Goal: Navigation & Orientation: Understand site structure

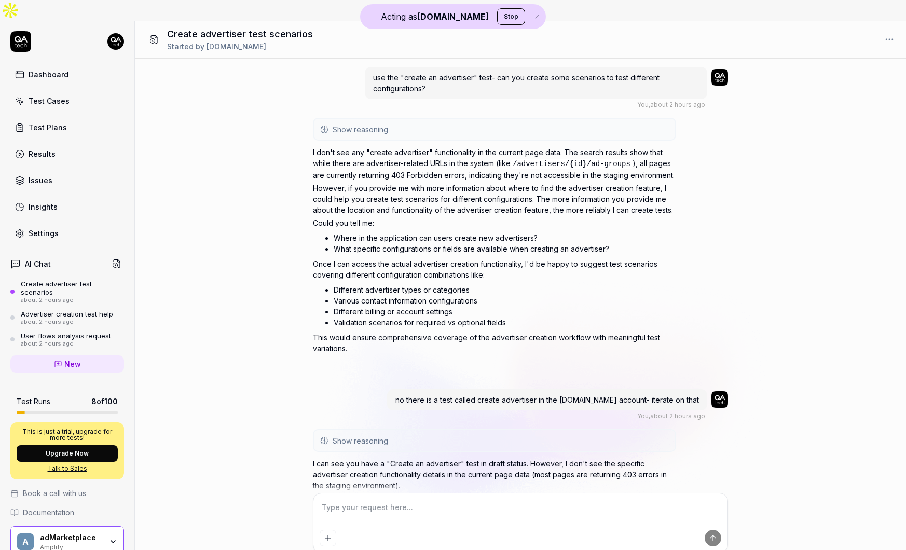
scroll to position [325, 0]
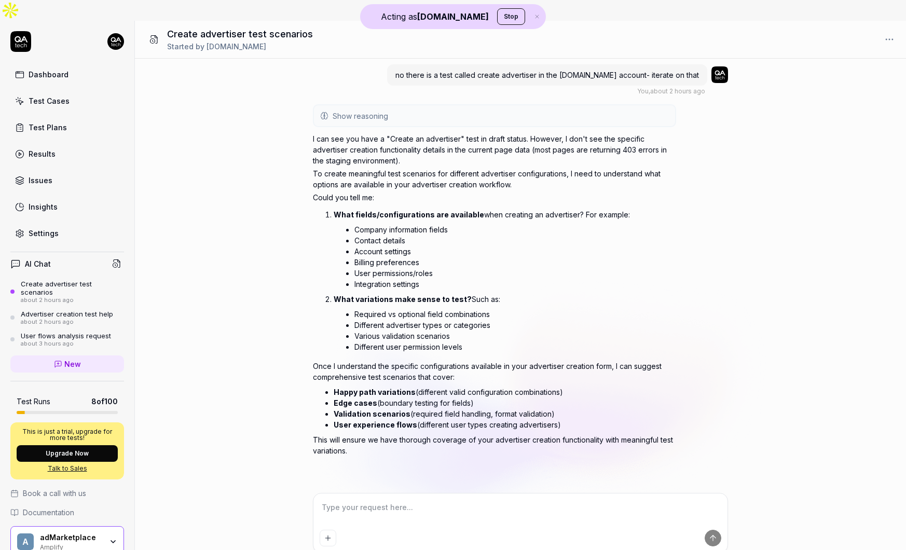
click at [70, 533] on div "adMarketplace" at bounding box center [71, 537] width 62 height 9
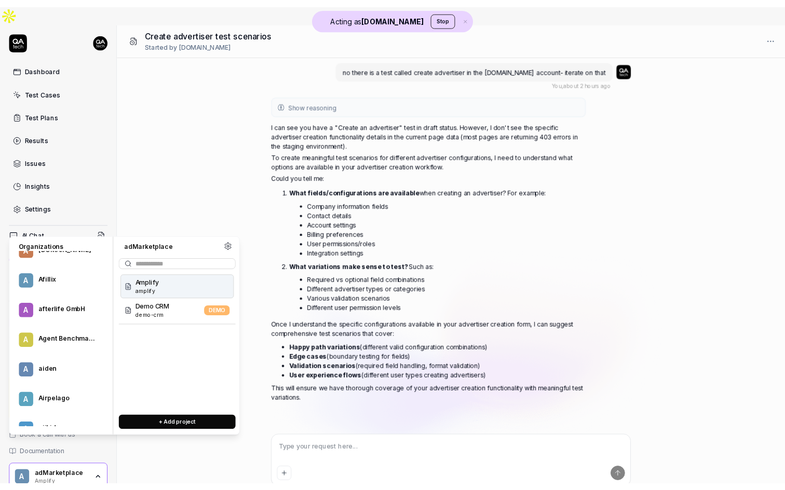
scroll to position [5278, 0]
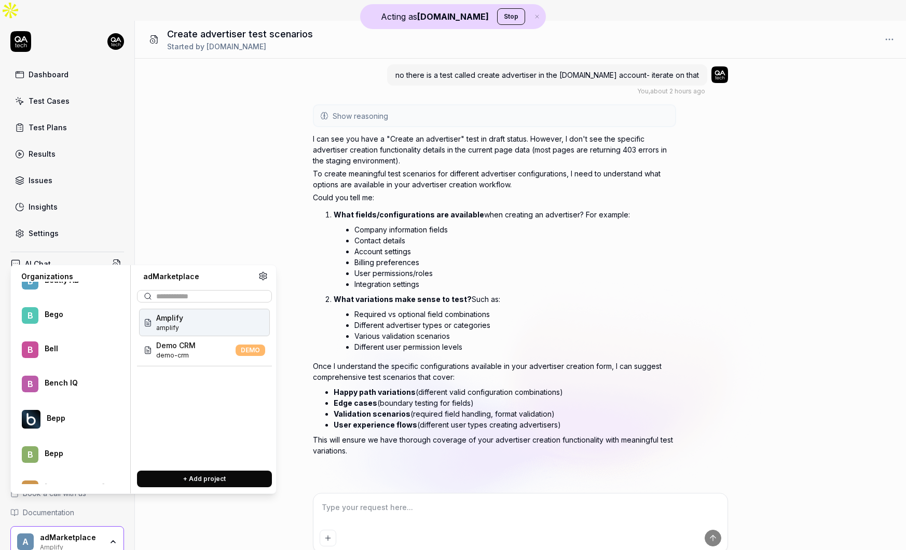
click at [54, 386] on div "Bench IQ" at bounding box center [77, 382] width 65 height 9
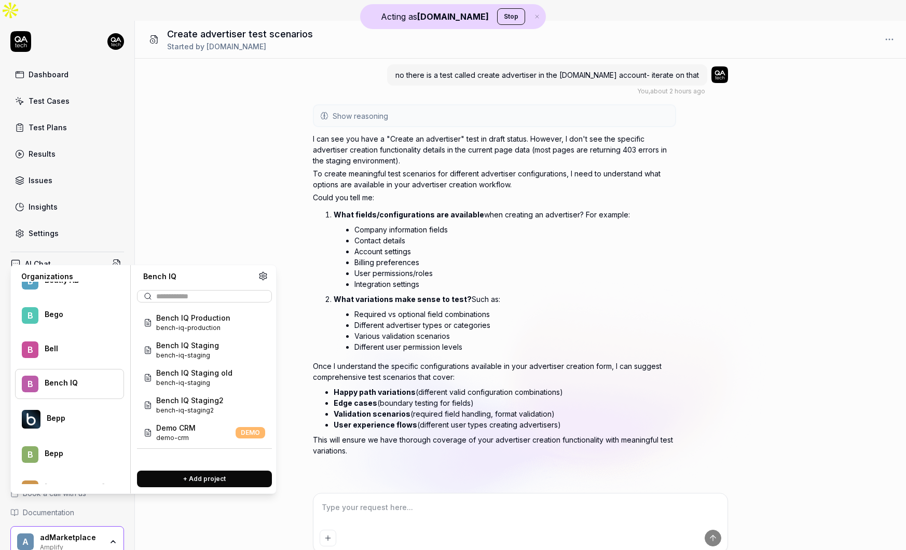
type textarea "*"
click at [209, 324] on span "bench-iq-production" at bounding box center [193, 327] width 74 height 9
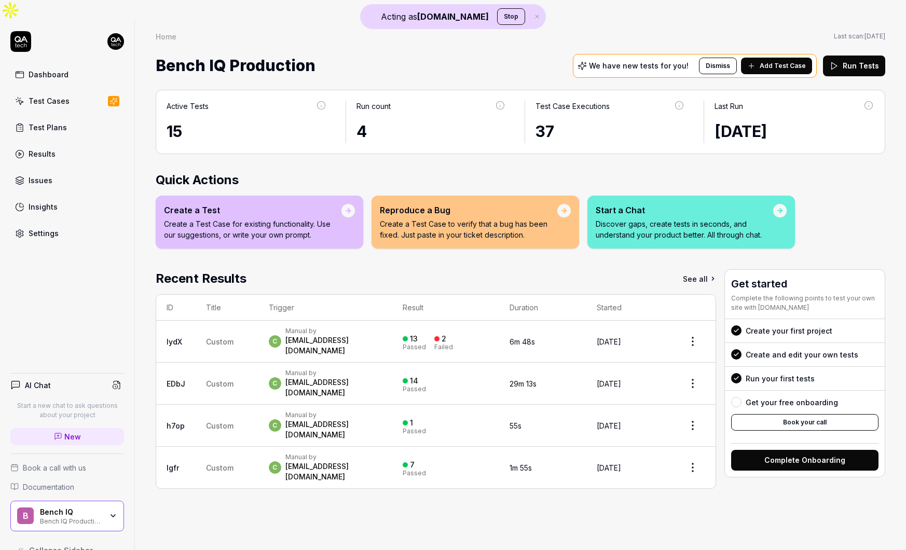
click at [92, 516] on div "Bench IQ Production" at bounding box center [71, 520] width 62 height 8
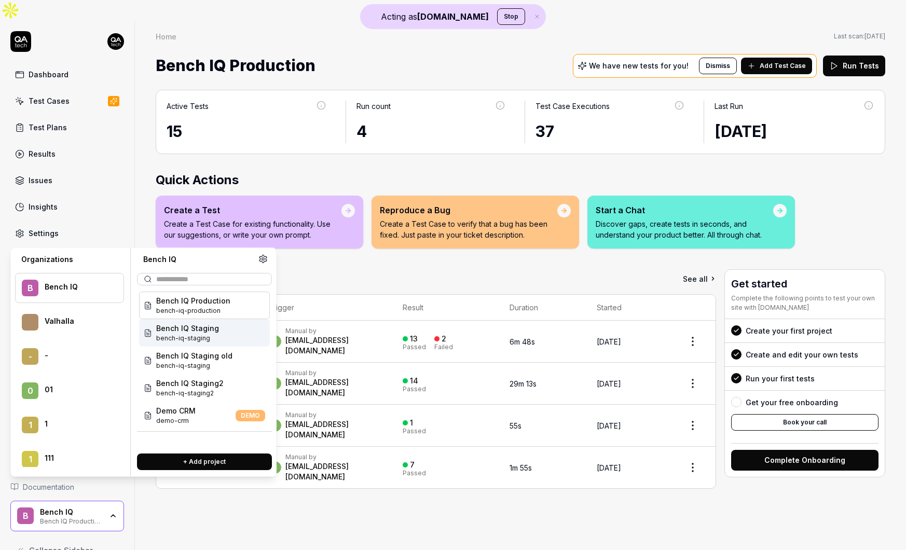
click at [193, 338] on span "bench-iq-staging" at bounding box center [187, 338] width 63 height 9
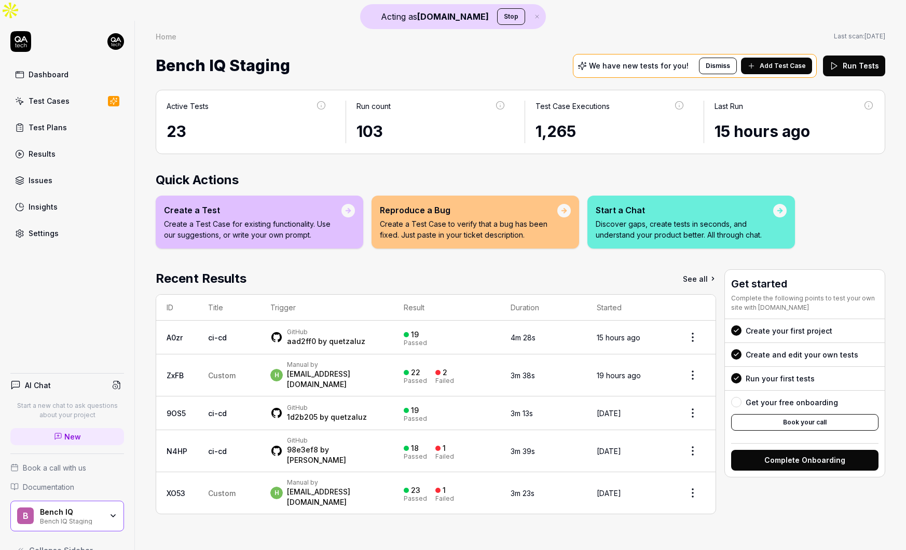
click at [95, 507] on div "Bench IQ" at bounding box center [71, 511] width 62 height 9
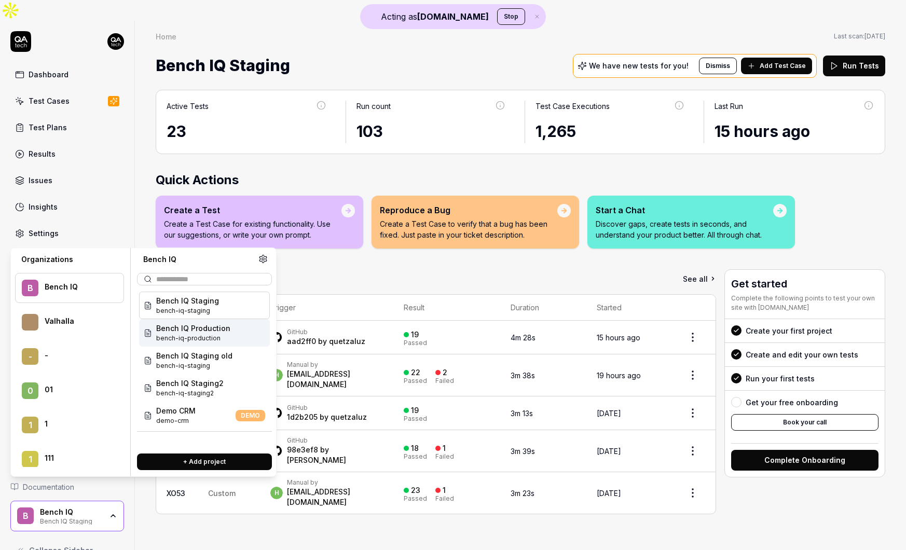
click at [226, 335] on span "bench-iq-production" at bounding box center [193, 338] width 74 height 9
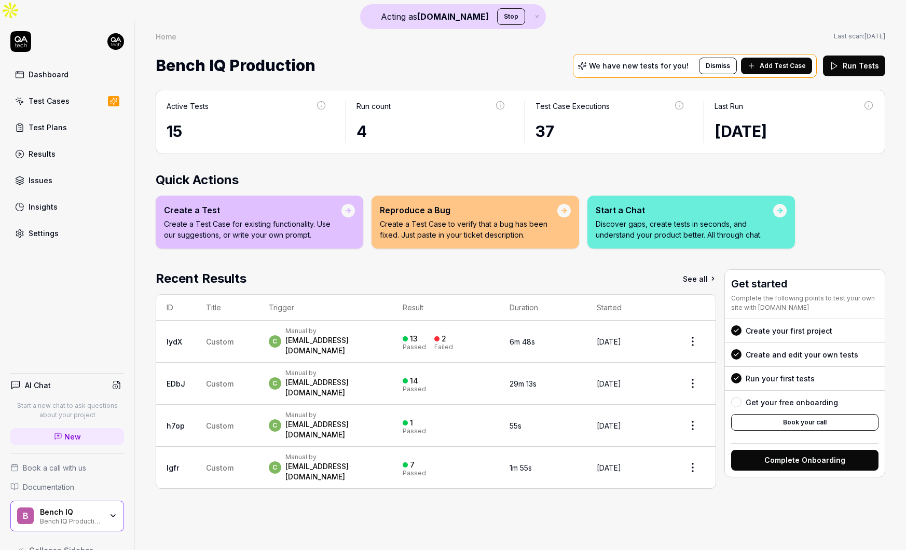
click at [100, 507] on div "Bench IQ" at bounding box center [71, 511] width 62 height 9
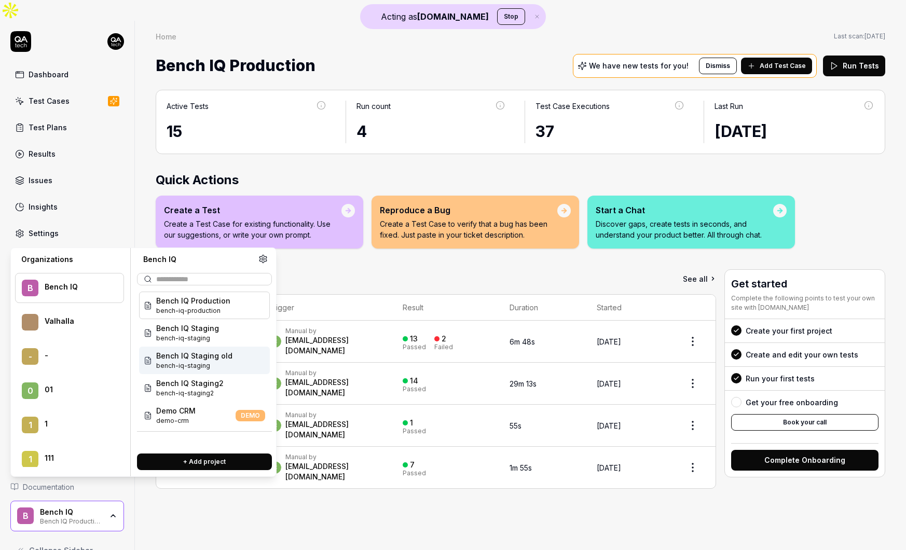
click at [219, 357] on span "Bench IQ Staging old" at bounding box center [194, 355] width 76 height 11
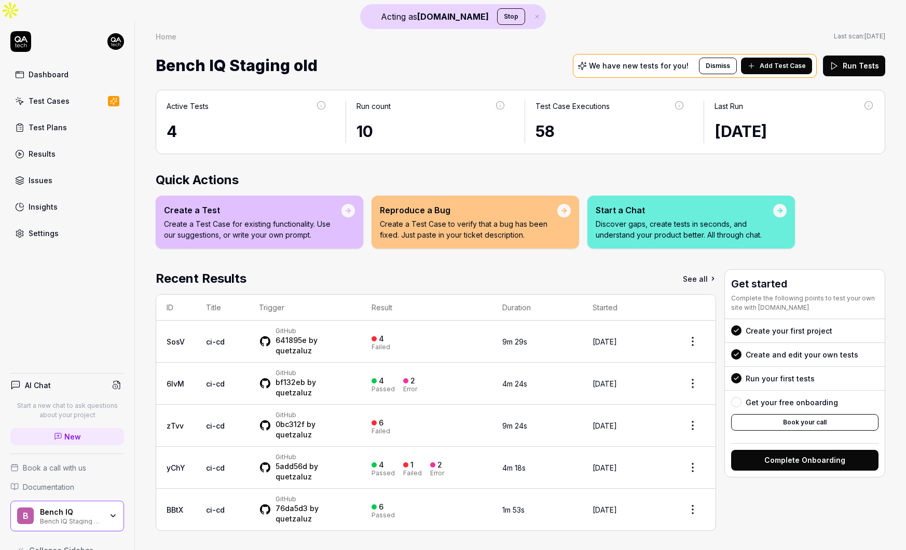
click at [107, 507] on div "Bench IQ Bench IQ Staging old" at bounding box center [74, 516] width 69 height 18
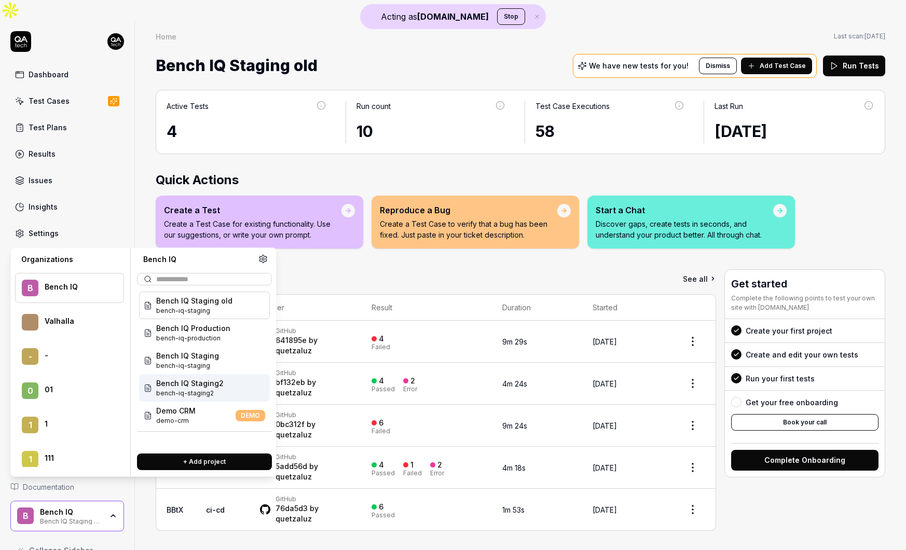
click at [226, 384] on div "Bench IQ Staging2 bench-iq-staging2" at bounding box center [204, 388] width 131 height 28
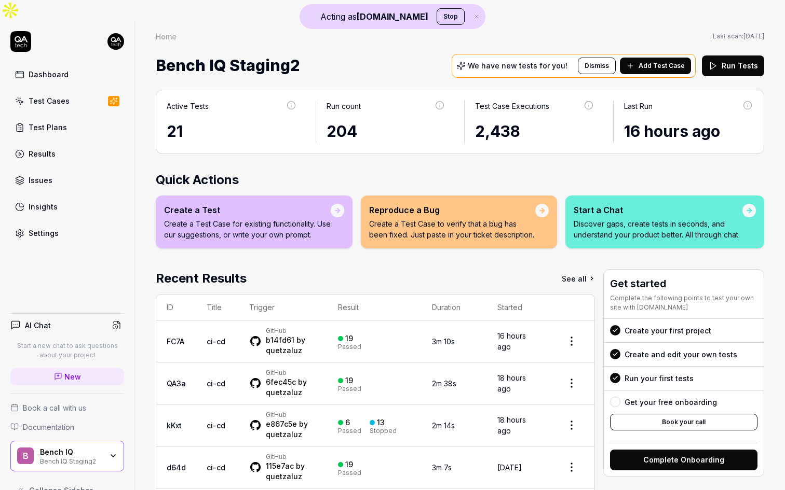
click at [498, 120] on div "2,438" at bounding box center [534, 131] width 119 height 23
click at [109, 452] on icon "button" at bounding box center [113, 456] width 8 height 8
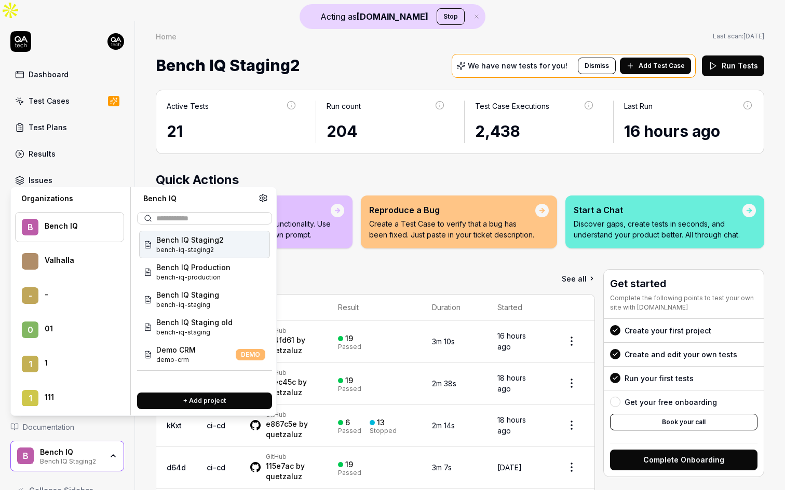
click at [355, 143] on div "Active Tests 21 Run count 204 Test Case Executions 2,438 Last Run 16 hours ago …" at bounding box center [460, 315] width 650 height 472
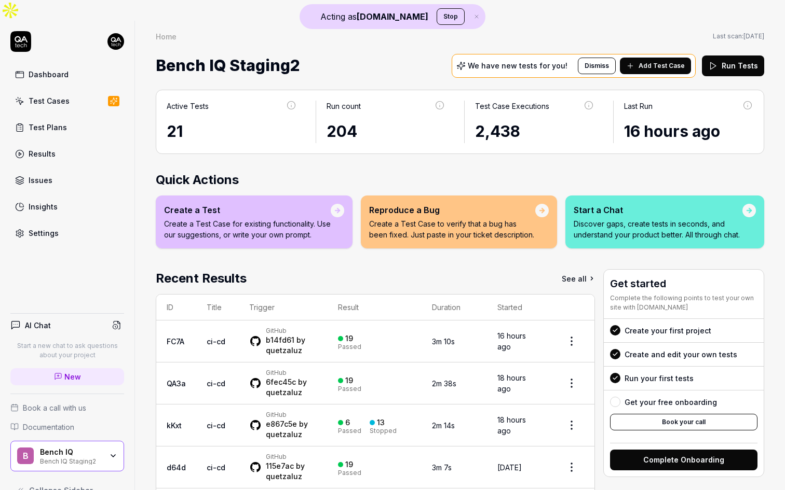
click at [49, 201] on div "Insights" at bounding box center [43, 206] width 29 height 11
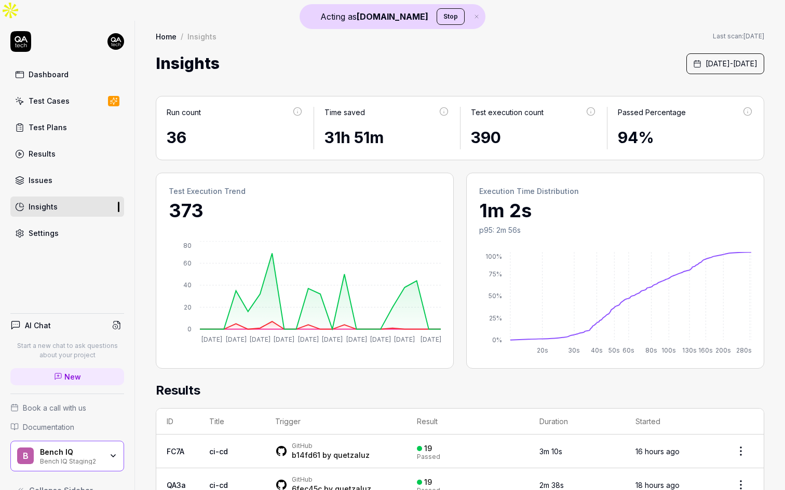
click at [65, 457] on div "Bench IQ Staging2" at bounding box center [71, 461] width 62 height 8
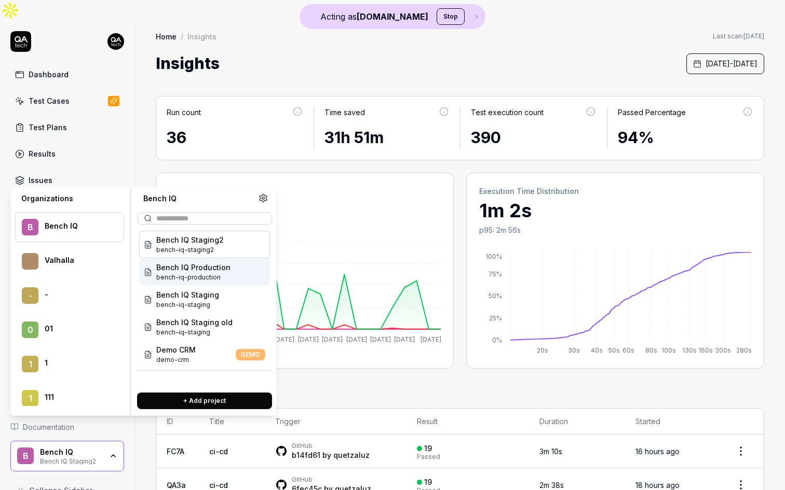
click at [216, 278] on span "bench-iq-production" at bounding box center [193, 277] width 74 height 9
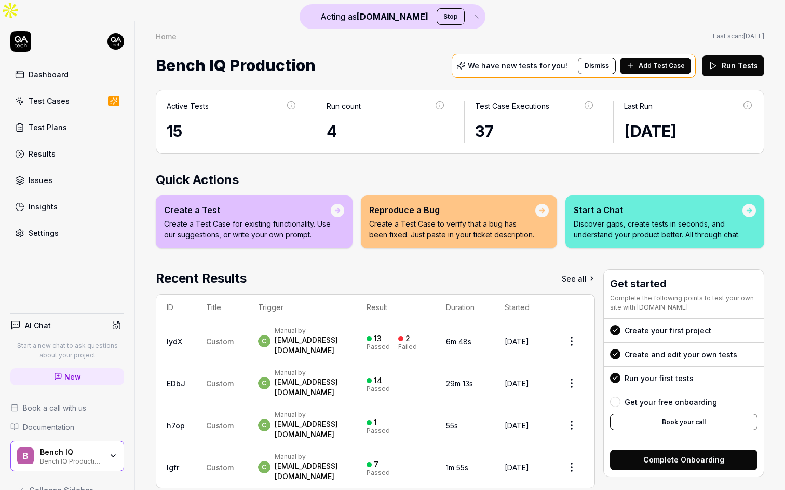
click at [76, 457] on div "Bench IQ Production" at bounding box center [71, 461] width 62 height 8
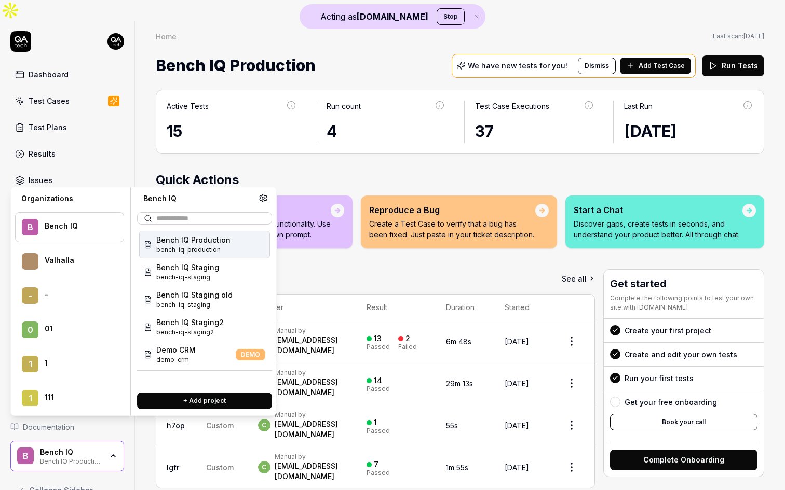
click at [134, 452] on div "AI Chat Start a new chat to ask questions about your project New Book a call wi…" at bounding box center [67, 403] width 134 height 196
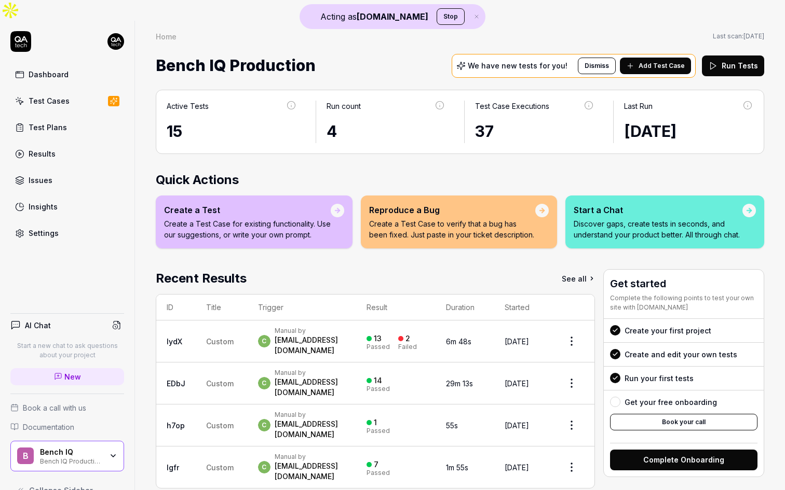
click at [52, 197] on link "Insights" at bounding box center [67, 207] width 114 height 20
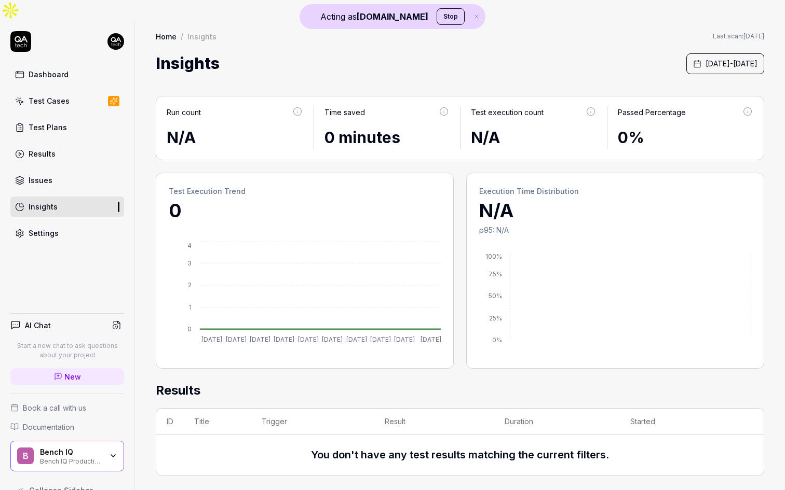
click at [89, 457] on div "Bench IQ Production" at bounding box center [71, 461] width 62 height 8
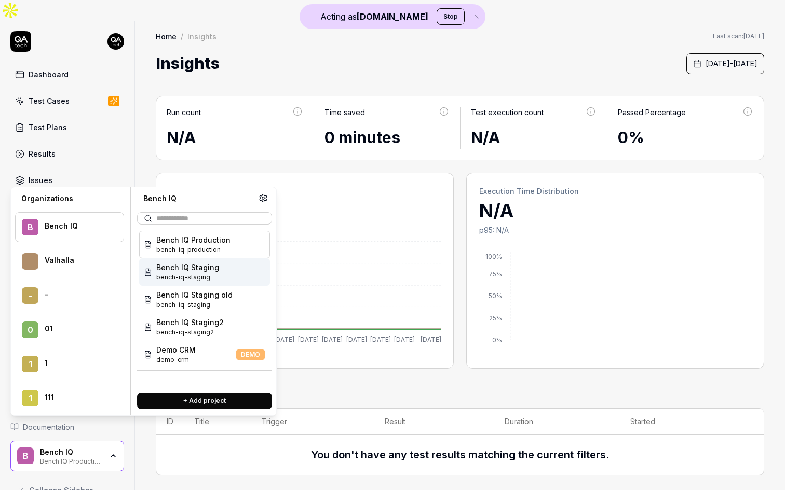
click at [226, 279] on div "Bench IQ Staging bench-iq-staging" at bounding box center [204, 272] width 131 height 28
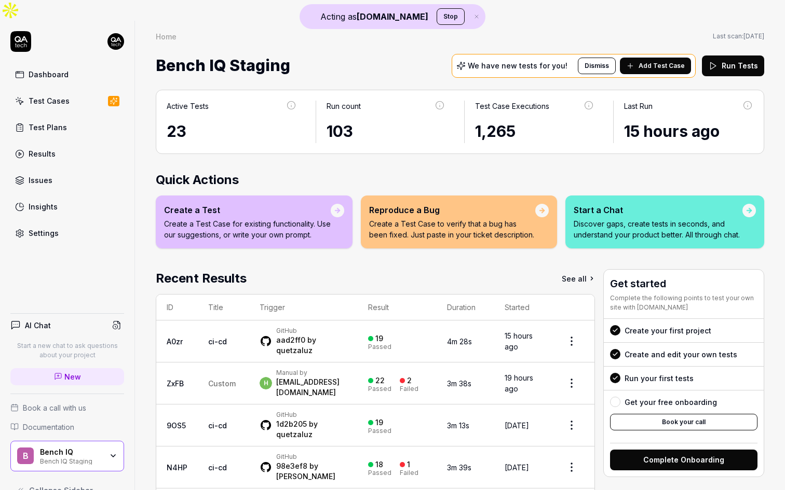
click at [58, 197] on link "Insights" at bounding box center [67, 207] width 114 height 20
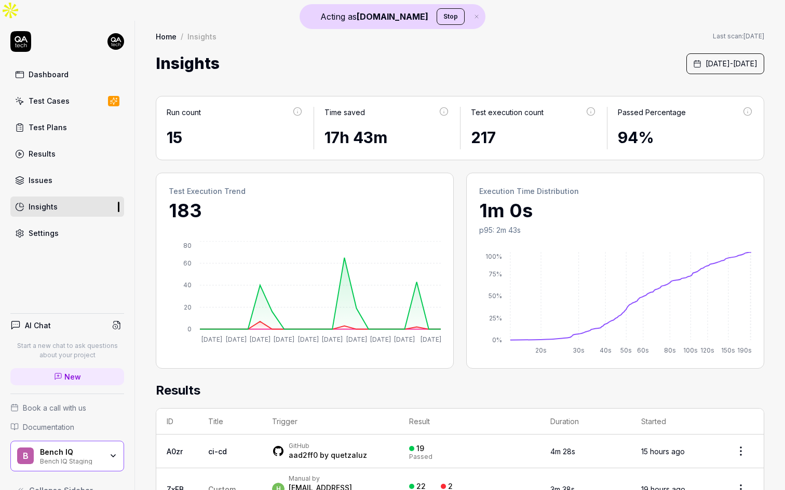
click at [29, 228] on div "Settings" at bounding box center [44, 233] width 30 height 11
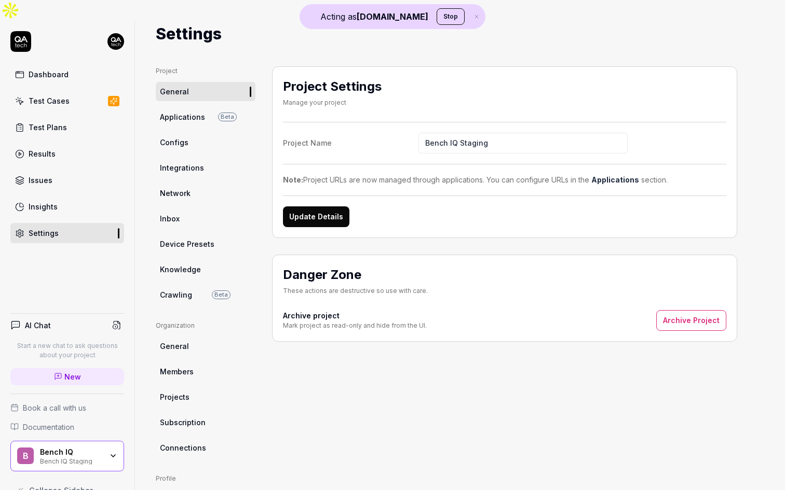
scroll to position [32, 0]
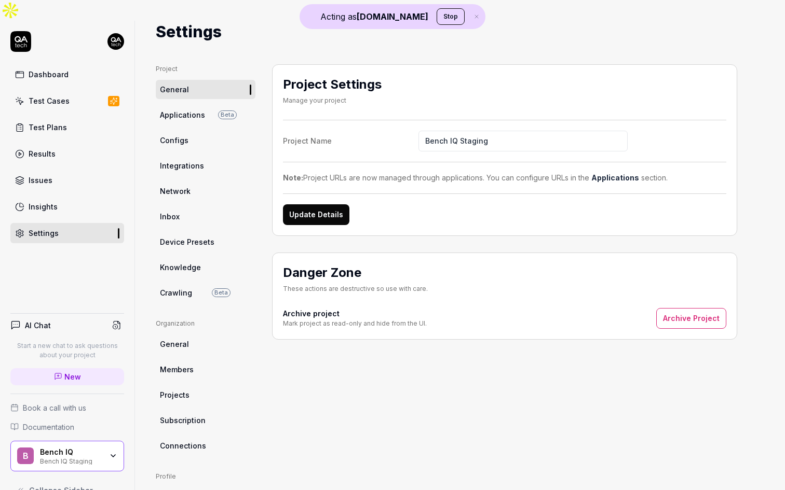
click at [180, 411] on link "Subscription" at bounding box center [206, 420] width 100 height 19
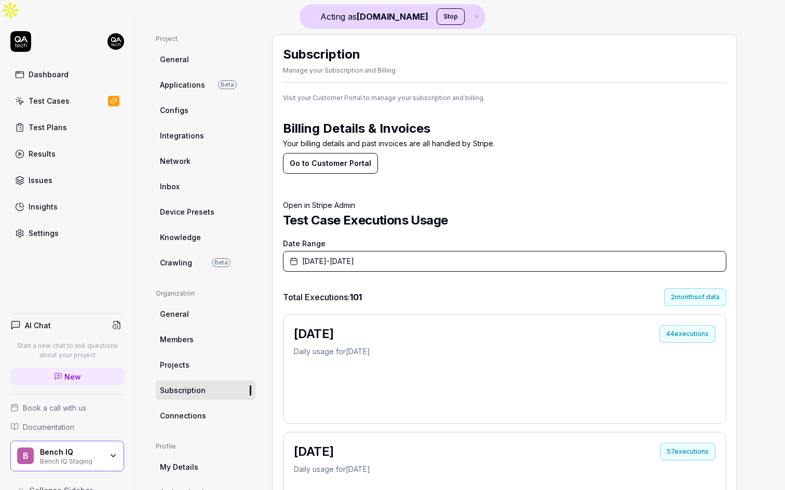
scroll to position [130, 0]
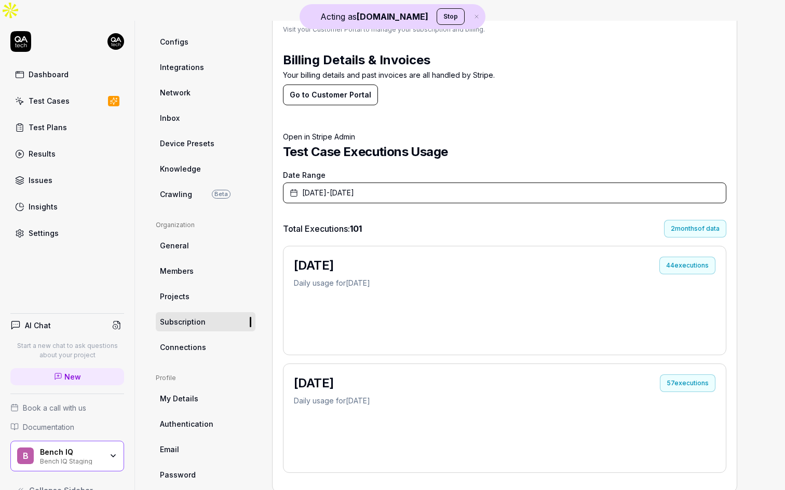
click at [106, 448] on div "Bench IQ Bench IQ Staging" at bounding box center [74, 457] width 69 height 18
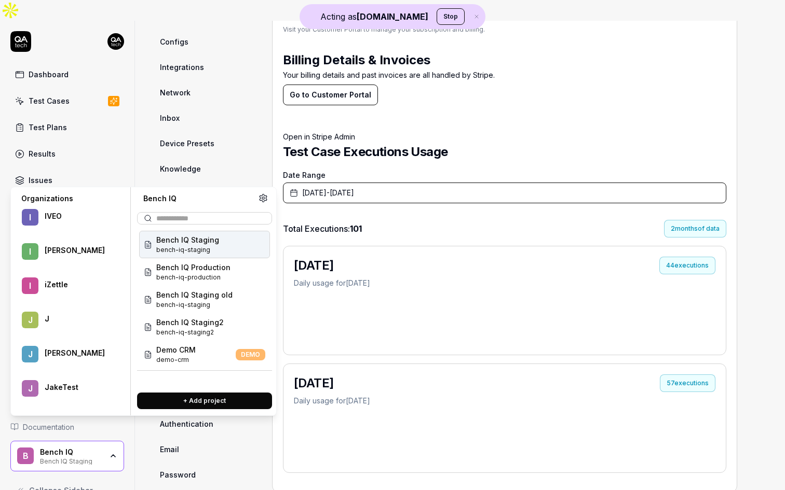
scroll to position [28875, 0]
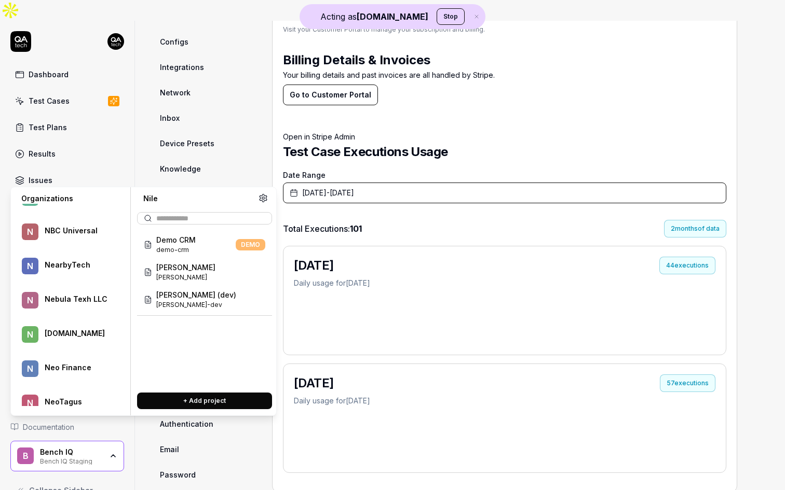
click at [195, 276] on div "[PERSON_NAME] [PERSON_NAME]" at bounding box center [204, 272] width 131 height 28
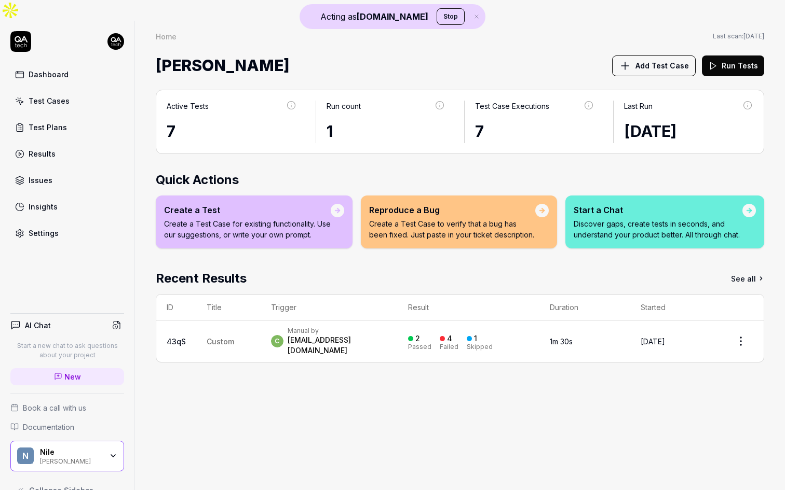
click at [91, 457] on div "[PERSON_NAME]" at bounding box center [71, 461] width 62 height 8
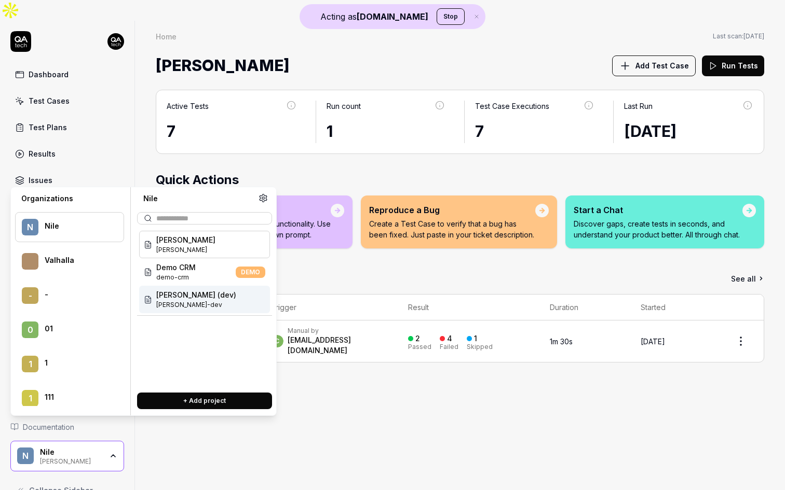
click at [186, 296] on span "[PERSON_NAME] (dev)" at bounding box center [196, 295] width 80 height 11
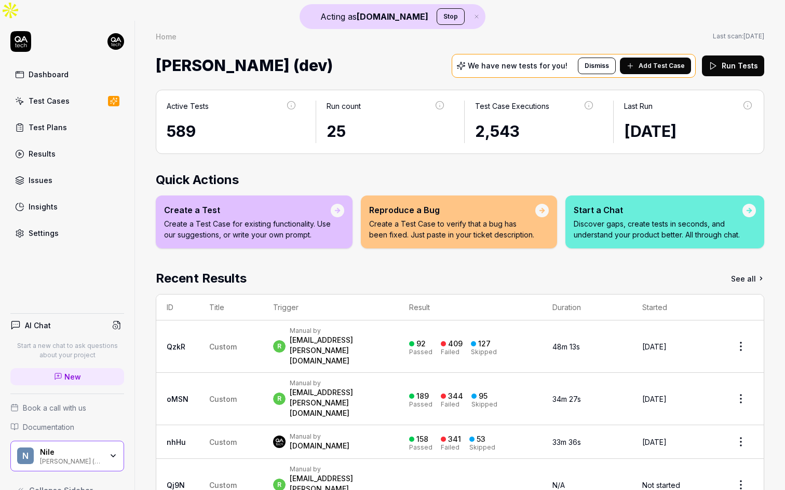
click at [57, 197] on link "Insights" at bounding box center [67, 207] width 114 height 20
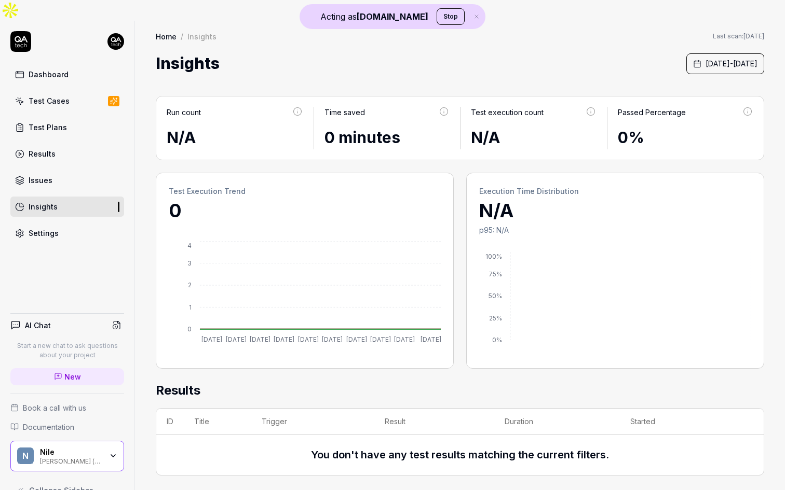
click at [50, 228] on div "Settings" at bounding box center [44, 233] width 30 height 11
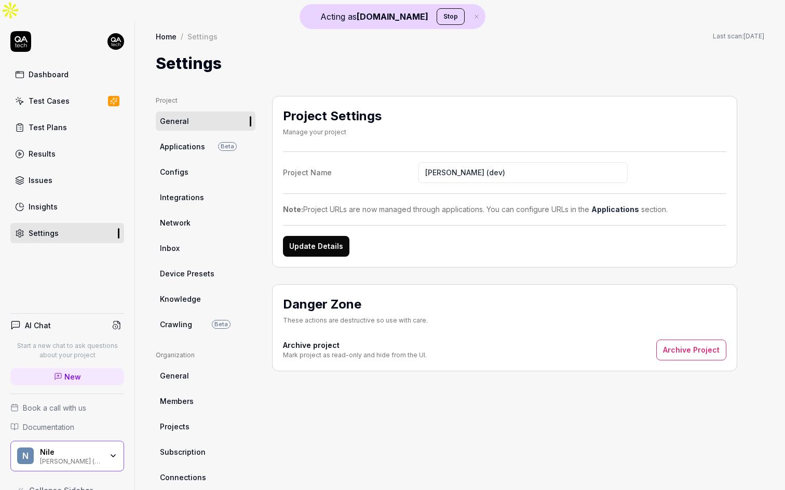
click at [186, 447] on span "Subscription" at bounding box center [183, 452] width 46 height 11
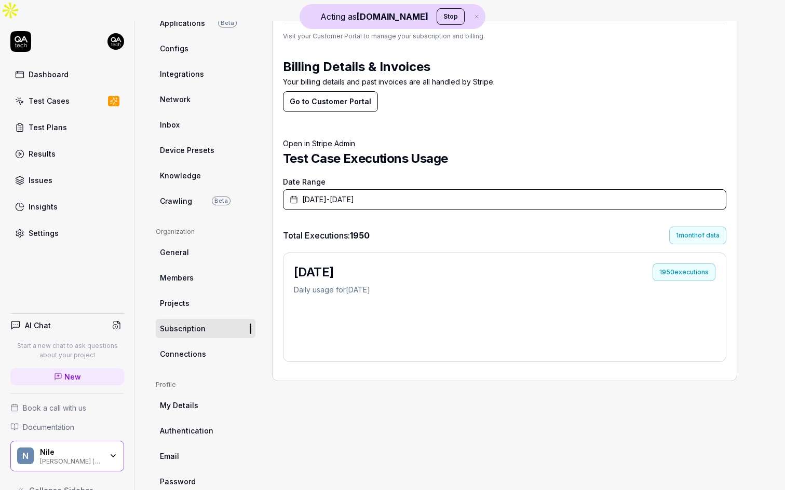
scroll to position [125, 0]
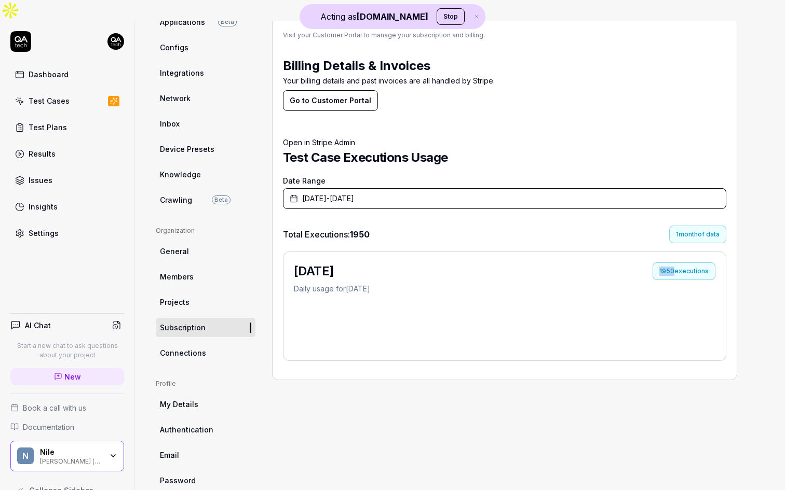
drag, startPoint x: 675, startPoint y: 250, endPoint x: 658, endPoint y: 249, distance: 17.2
click at [658, 263] on div "1950 executions" at bounding box center [683, 272] width 63 height 18
click at [719, 391] on div "Subscription Manage your Subscription and Billing Visit your Customer Portal to…" at bounding box center [504, 230] width 465 height 519
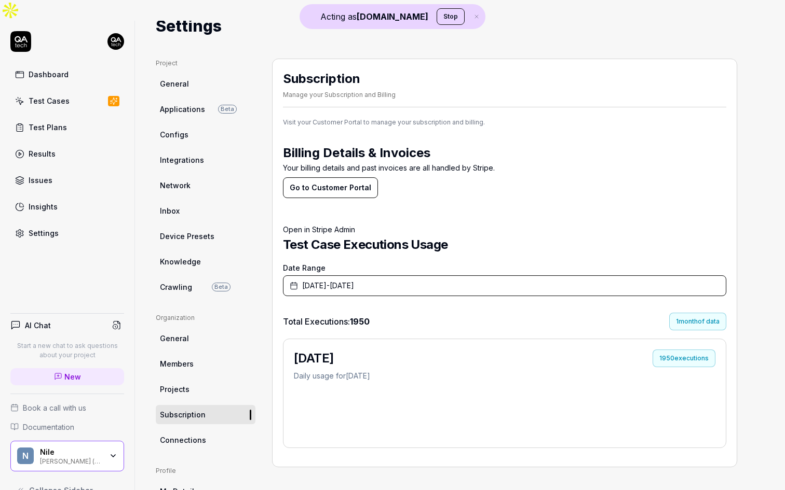
scroll to position [36, 0]
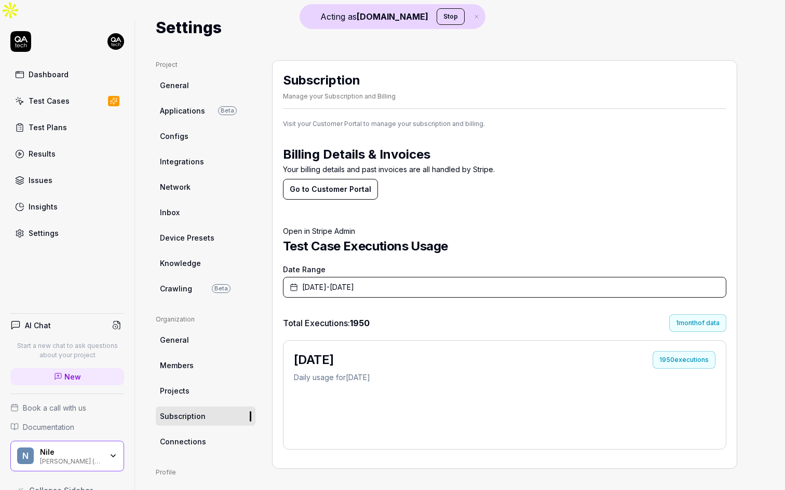
click at [113, 452] on icon "button" at bounding box center [113, 456] width 8 height 8
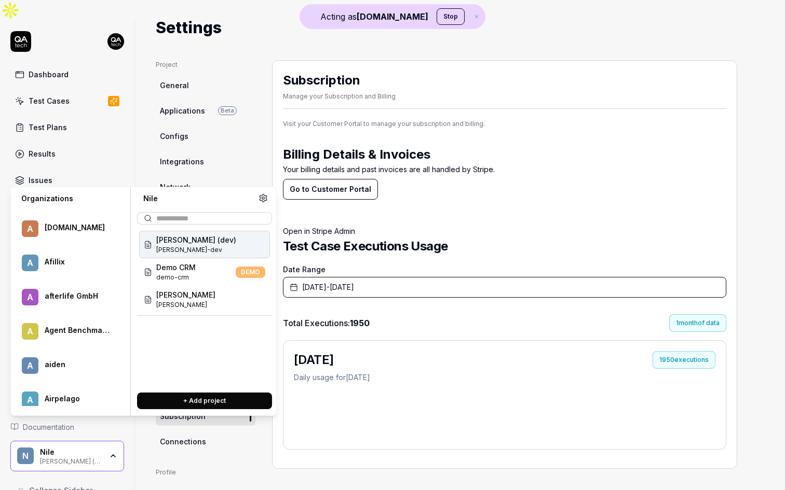
scroll to position [5231, 0]
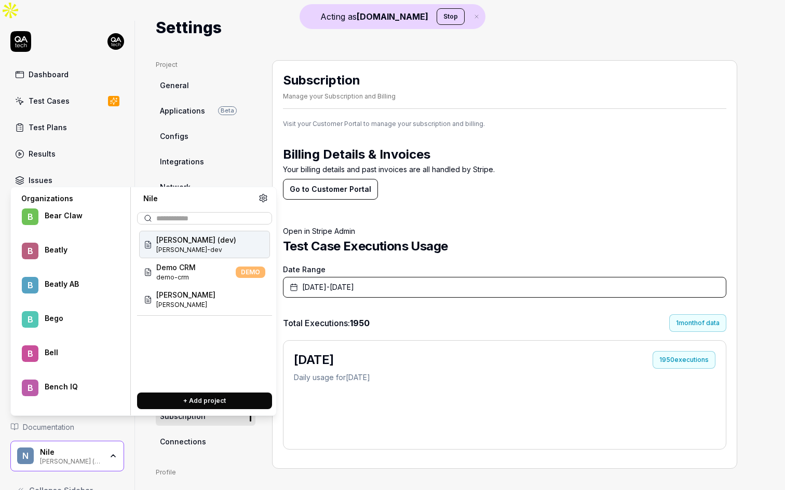
click at [91, 392] on div at bounding box center [77, 393] width 65 height 2
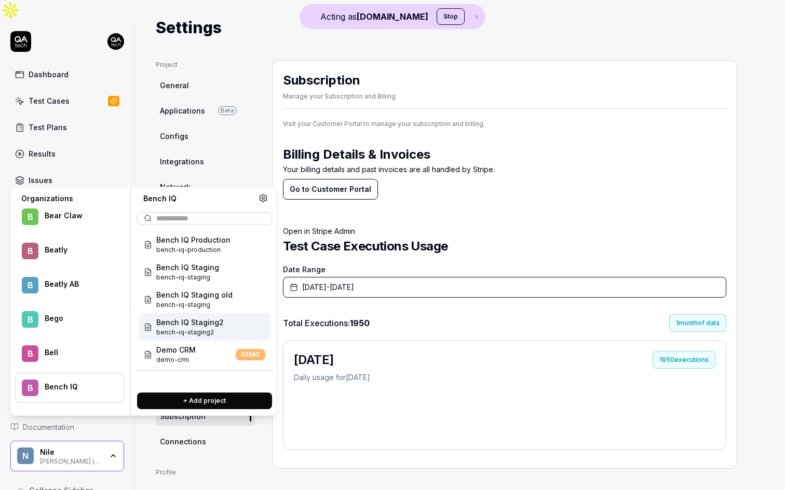
click at [202, 326] on span "Bench IQ Staging2" at bounding box center [189, 322] width 67 height 11
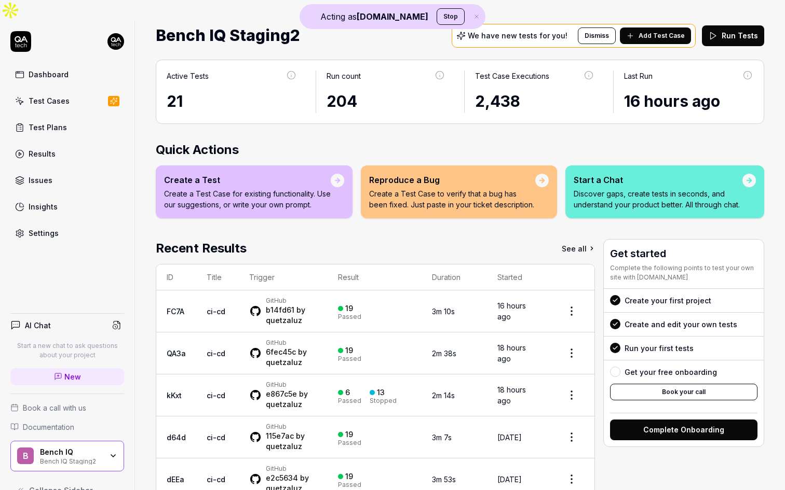
scroll to position [38, 0]
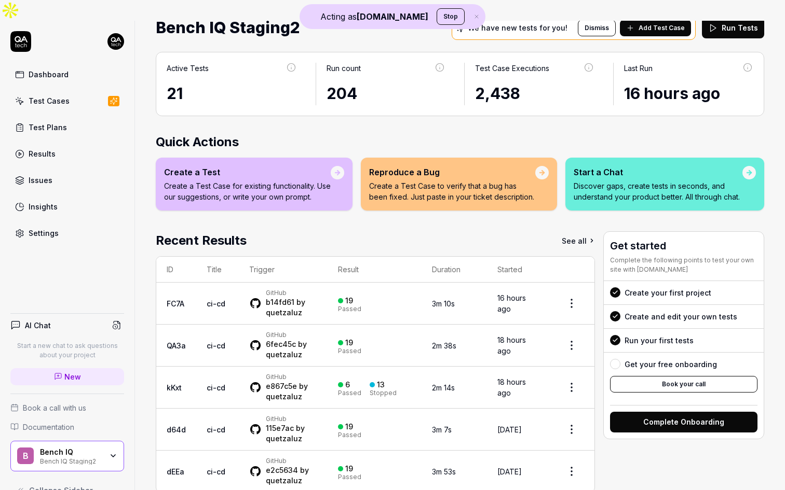
click at [584, 231] on link "See all" at bounding box center [577, 240] width 33 height 19
click at [580, 231] on link "See all" at bounding box center [577, 240] width 33 height 19
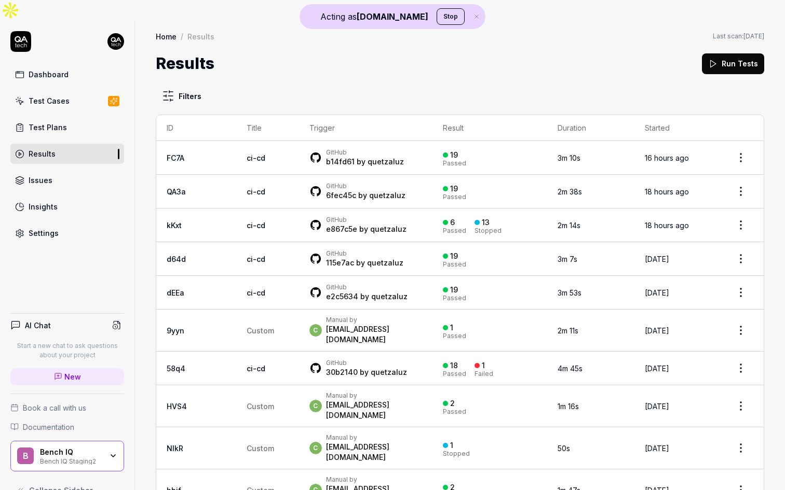
click at [39, 201] on div "Insights" at bounding box center [43, 206] width 29 height 11
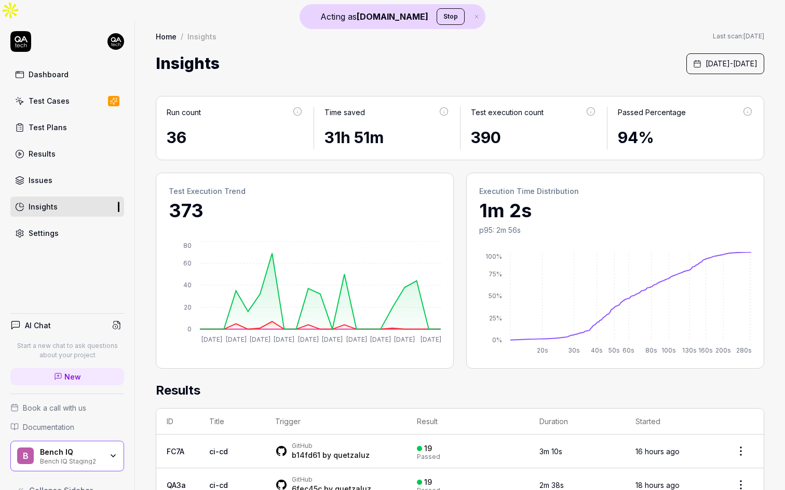
click at [47, 175] on div "Issues" at bounding box center [41, 180] width 24 height 11
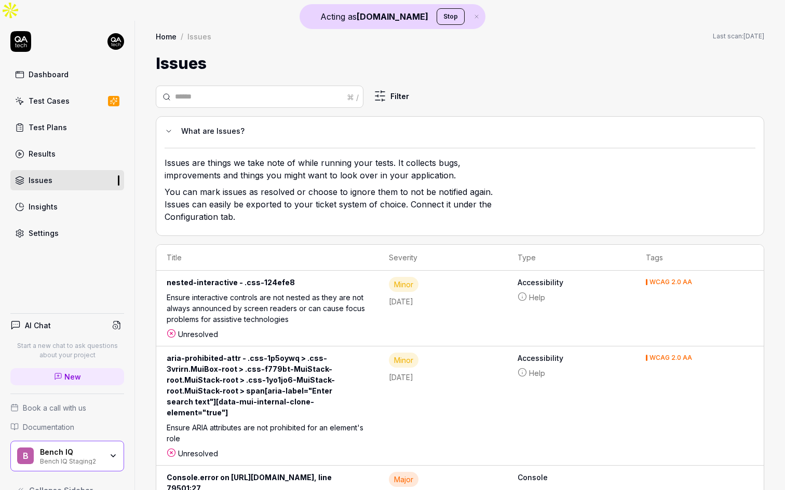
click at [48, 201] on div "Insights" at bounding box center [43, 206] width 29 height 11
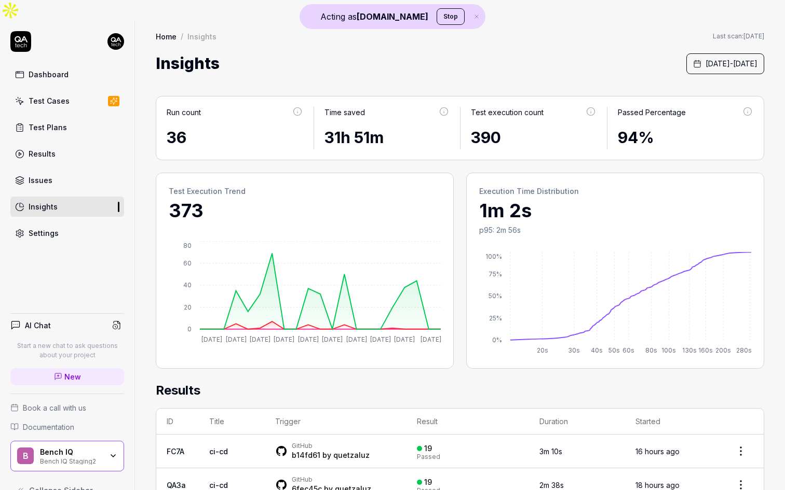
click at [90, 448] on div "Bench IQ" at bounding box center [71, 452] width 62 height 9
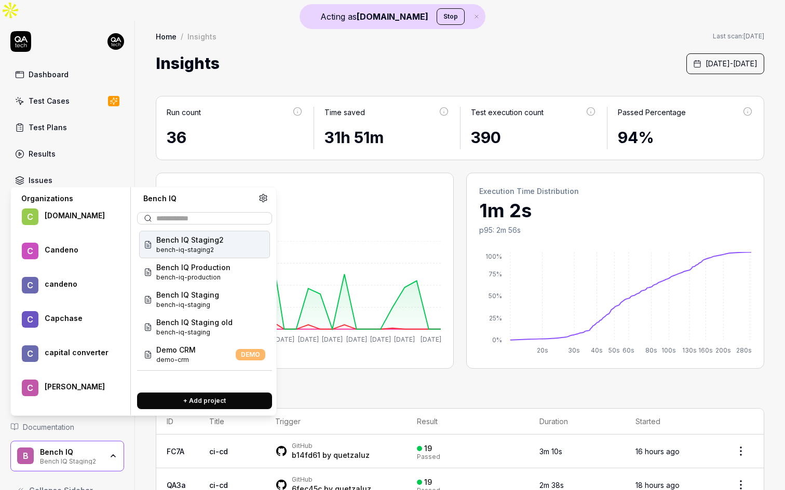
scroll to position [37995, 0]
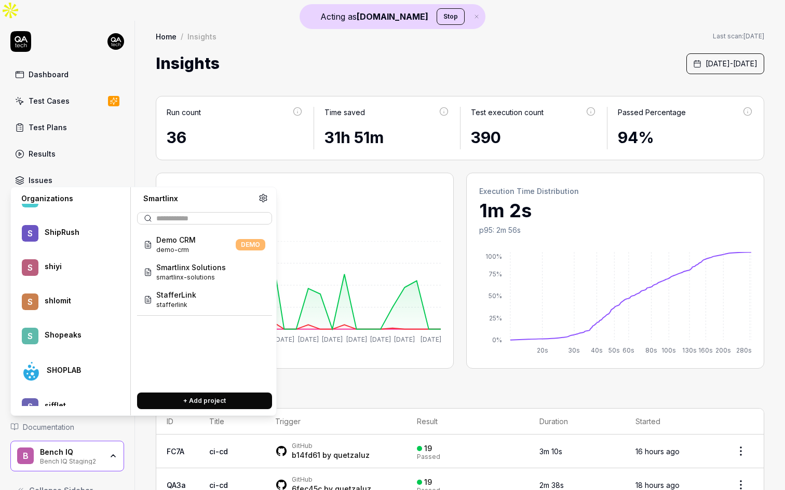
click at [179, 303] on span "stafferlink" at bounding box center [176, 304] width 40 height 9
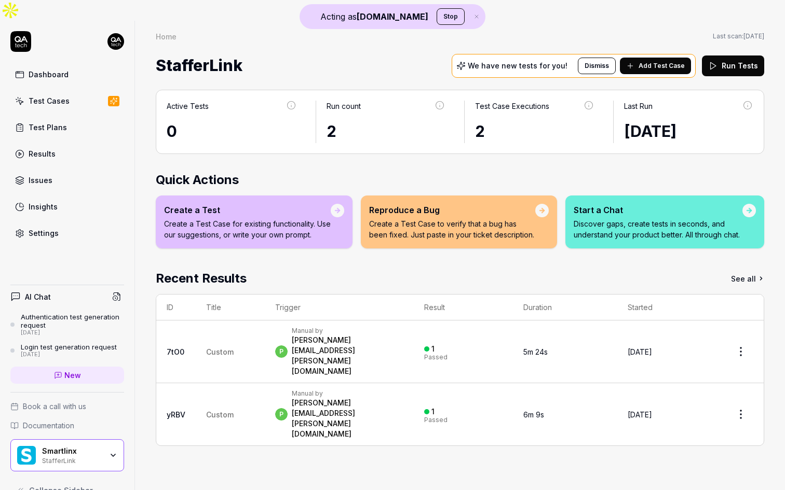
click at [81, 447] on div "Smartlinx" at bounding box center [72, 451] width 60 height 9
click at [81, 440] on div "Smartlinx StafferLink" at bounding box center [67, 456] width 114 height 32
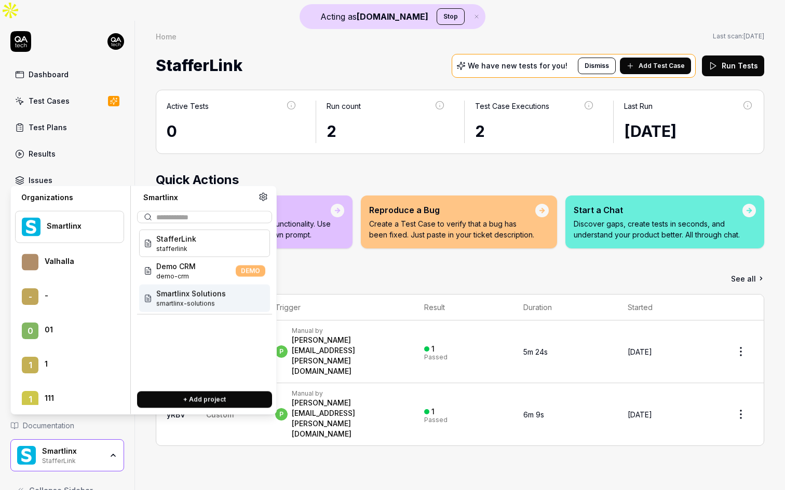
click at [192, 304] on span "smartlinx-solutions" at bounding box center [191, 303] width 70 height 9
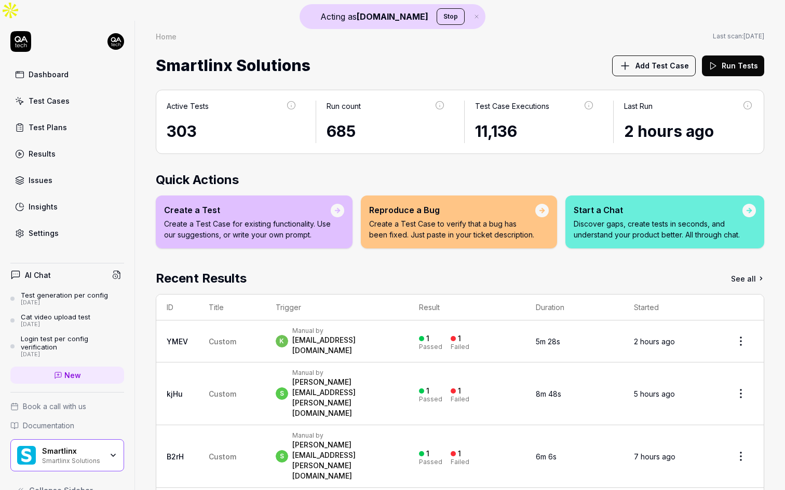
click at [54, 223] on link "Settings" at bounding box center [67, 233] width 114 height 20
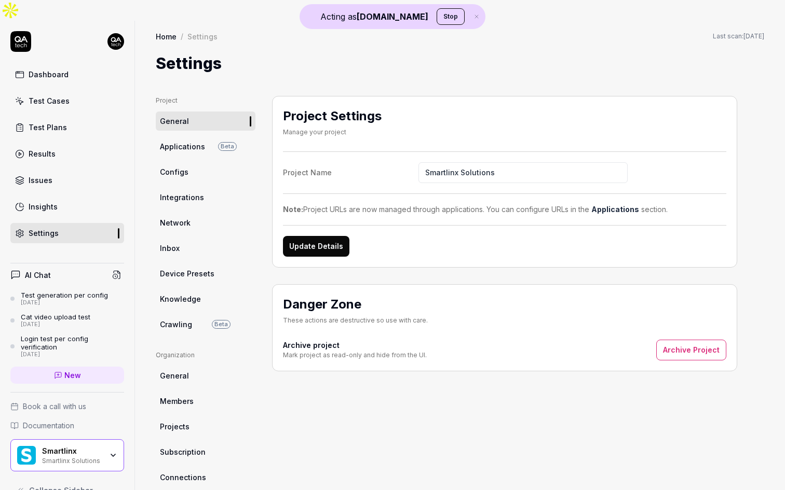
click at [200, 445] on ul "Organization General Members Projects Subscription Connections" at bounding box center [206, 419] width 100 height 136
click at [201, 447] on span "Subscription" at bounding box center [183, 452] width 46 height 11
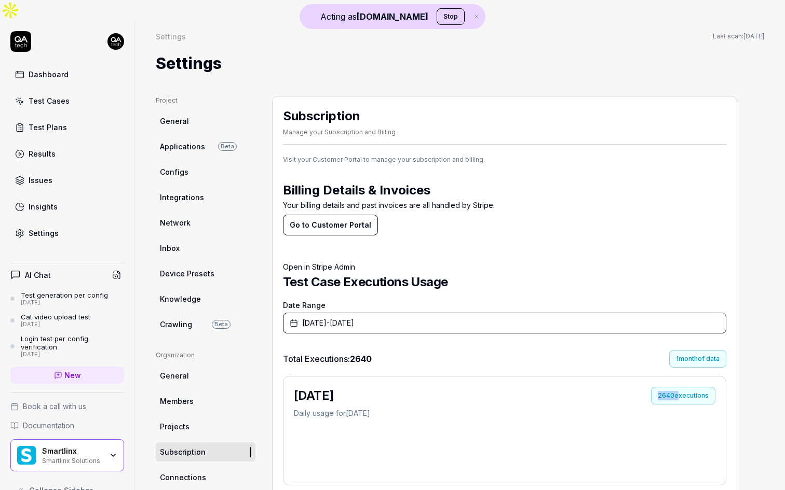
drag, startPoint x: 676, startPoint y: 375, endPoint x: 657, endPoint y: 374, distance: 19.2
click at [657, 387] on div "2640 executions" at bounding box center [683, 396] width 64 height 18
click at [666, 387] on div "2640 executions" at bounding box center [683, 396] width 64 height 18
click at [102, 456] on div "Smartlinx Solutions" at bounding box center [72, 460] width 60 height 8
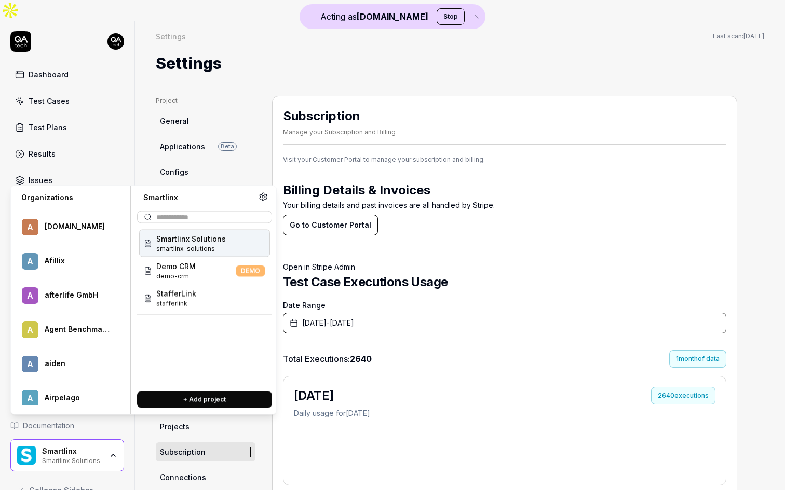
scroll to position [5233, 0]
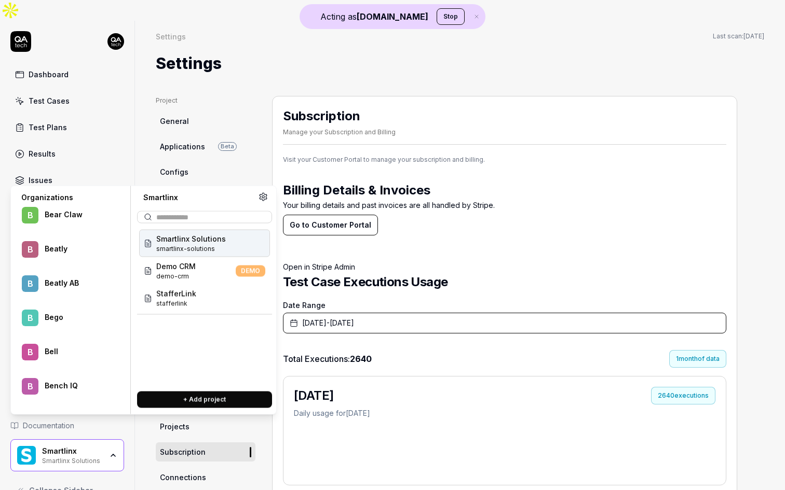
click at [86, 381] on div "Bench IQ" at bounding box center [77, 385] width 65 height 9
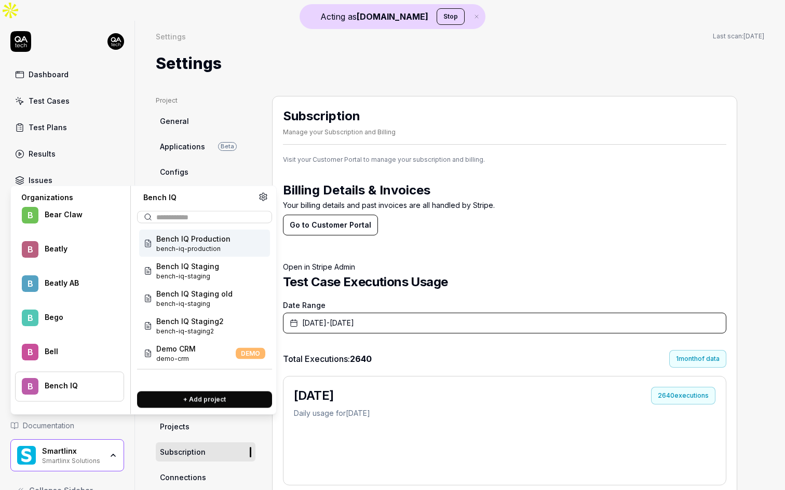
click at [209, 244] on span "bench-iq-production" at bounding box center [193, 248] width 74 height 9
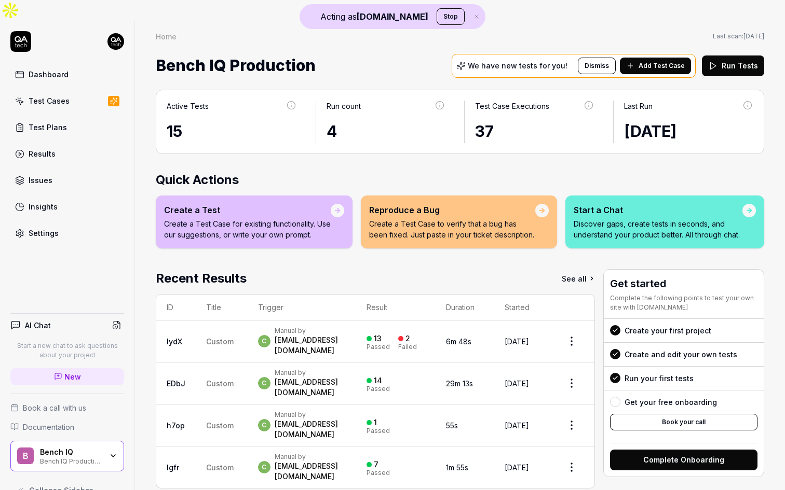
click at [585, 269] on link "See all" at bounding box center [577, 278] width 33 height 19
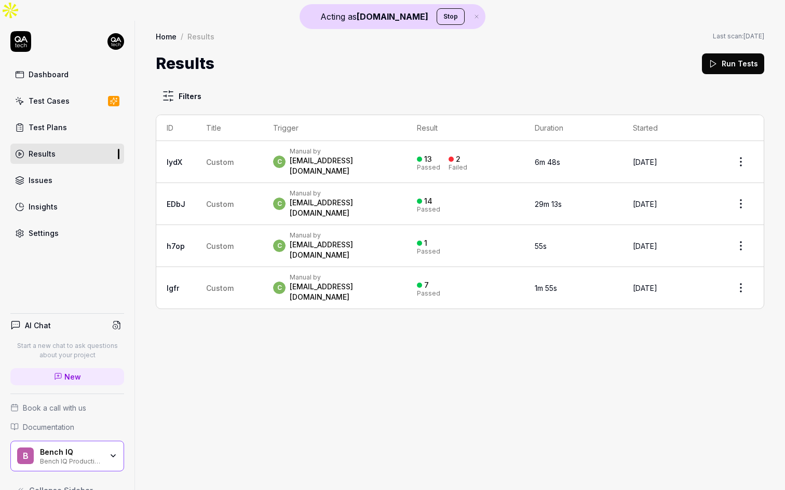
click at [78, 441] on div "B Bench IQ Bench IQ Production" at bounding box center [67, 456] width 114 height 31
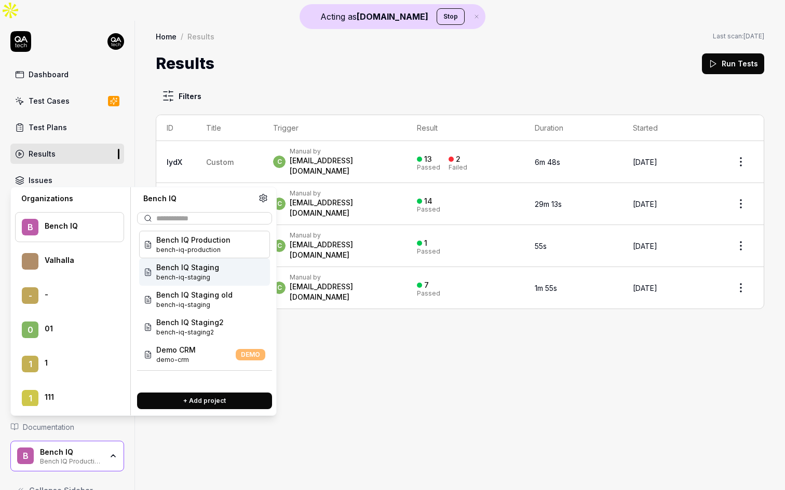
click at [215, 273] on span "bench-iq-staging" at bounding box center [187, 277] width 63 height 9
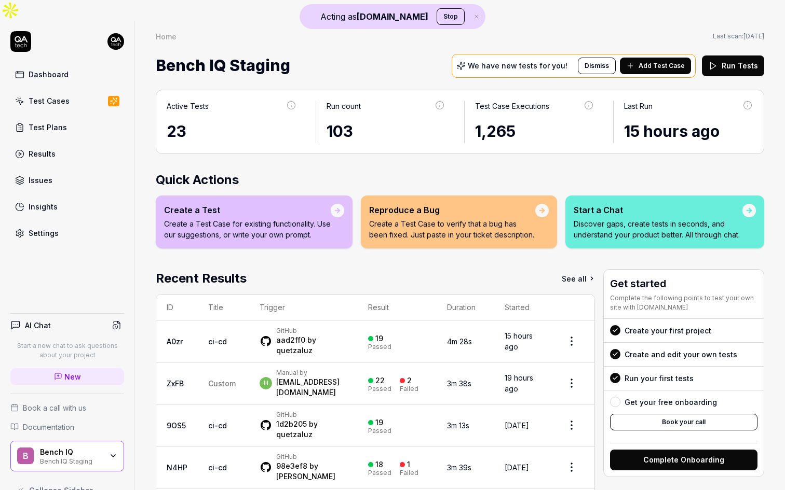
click at [582, 269] on link "See all" at bounding box center [577, 278] width 33 height 19
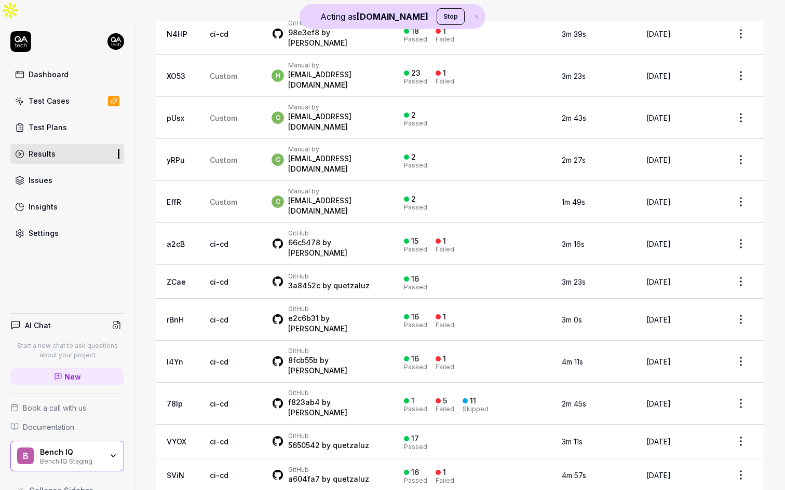
scroll to position [241, 0]
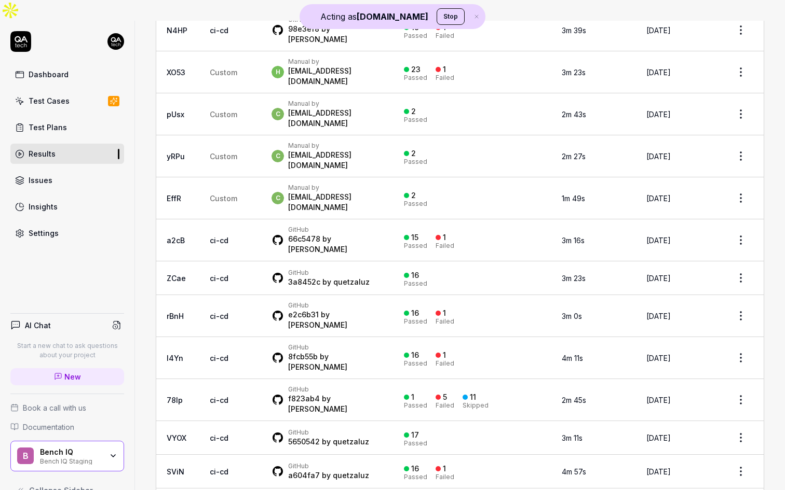
click at [87, 445] on div "B Bench IQ Bench IQ Staging" at bounding box center [67, 456] width 114 height 31
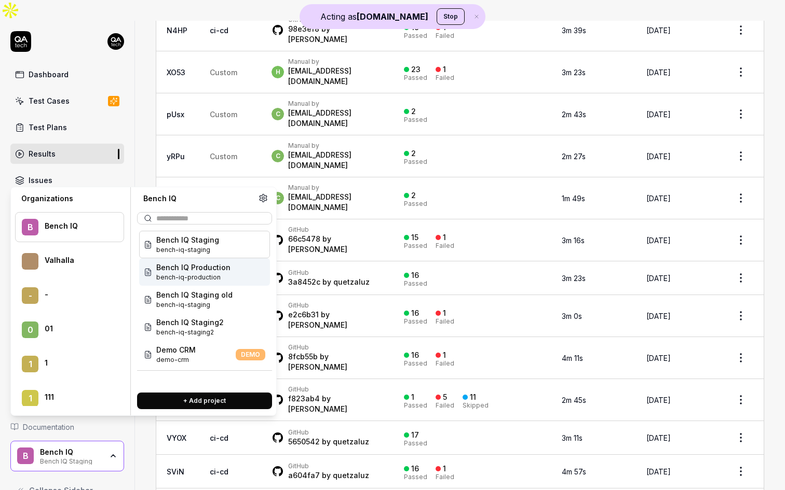
click at [212, 275] on span "bench-iq-production" at bounding box center [193, 277] width 74 height 9
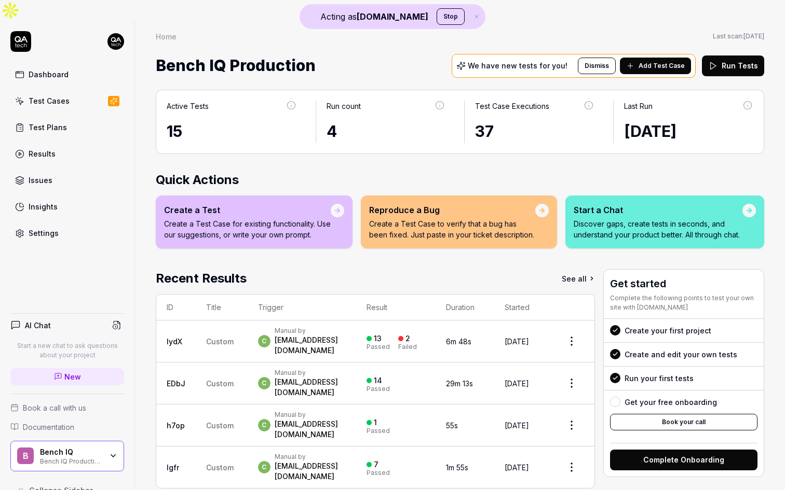
click at [77, 448] on div "Bench IQ" at bounding box center [71, 452] width 62 height 9
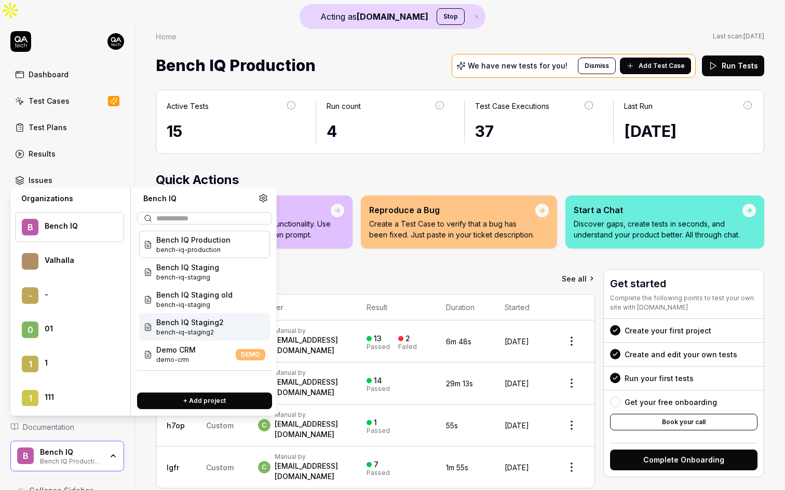
click at [228, 330] on div "Bench IQ Staging2 bench-iq-staging2" at bounding box center [204, 327] width 131 height 28
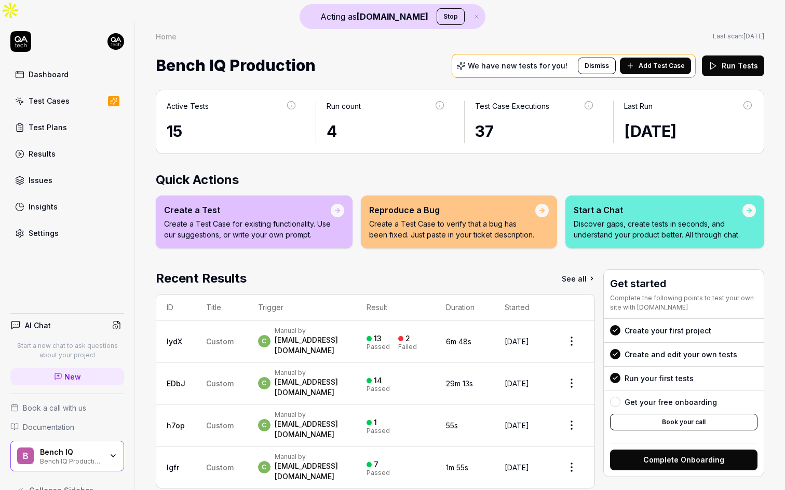
click at [85, 457] on div "Bench IQ Production" at bounding box center [71, 461] width 62 height 8
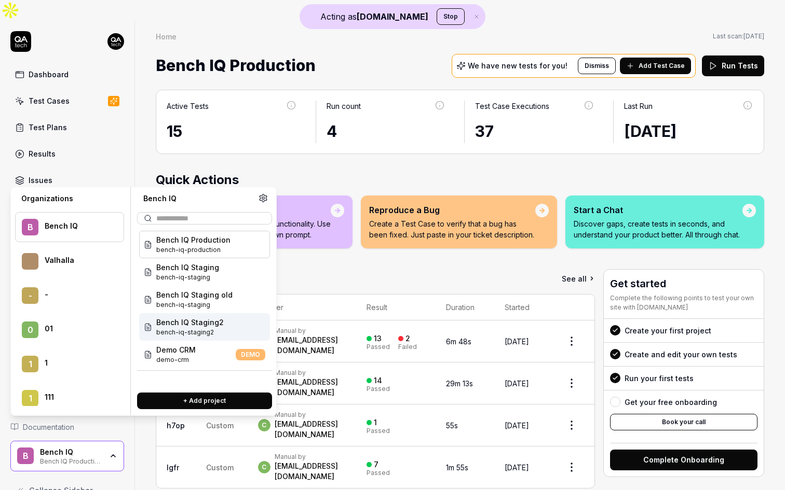
click at [234, 326] on div "Bench IQ Staging2 bench-iq-staging2" at bounding box center [204, 327] width 131 height 28
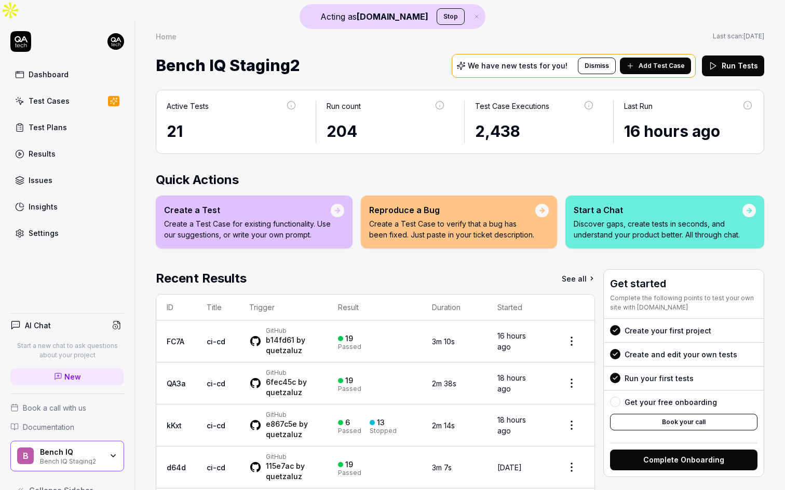
click at [580, 269] on link "See all" at bounding box center [577, 278] width 33 height 19
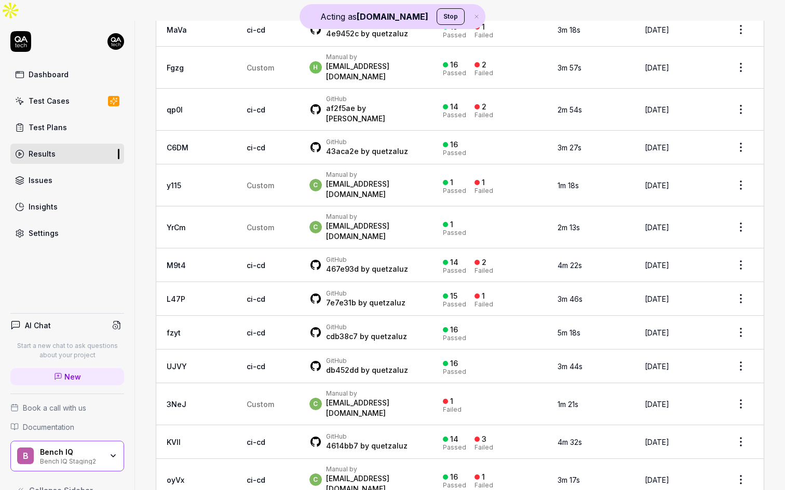
scroll to position [962, 0]
